Goal: Navigation & Orientation: Find specific page/section

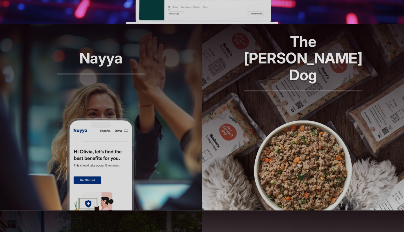
scroll to position [409, 0]
click at [139, 104] on header "Nayya Smarter decisions, better benefits" at bounding box center [101, 70] width 202 height 93
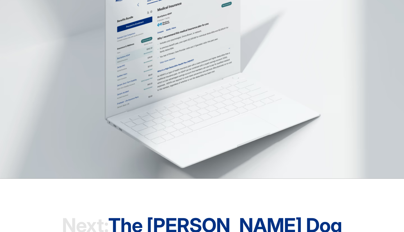
scroll to position [1706, 0]
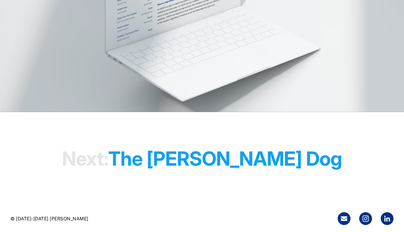
click at [294, 159] on h1 "Next: The Farmer's Dog" at bounding box center [202, 158] width 280 height 45
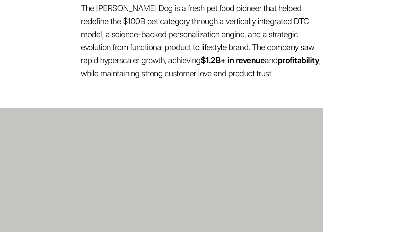
scroll to position [278, 0]
